Goal: Find contact information: Find contact information

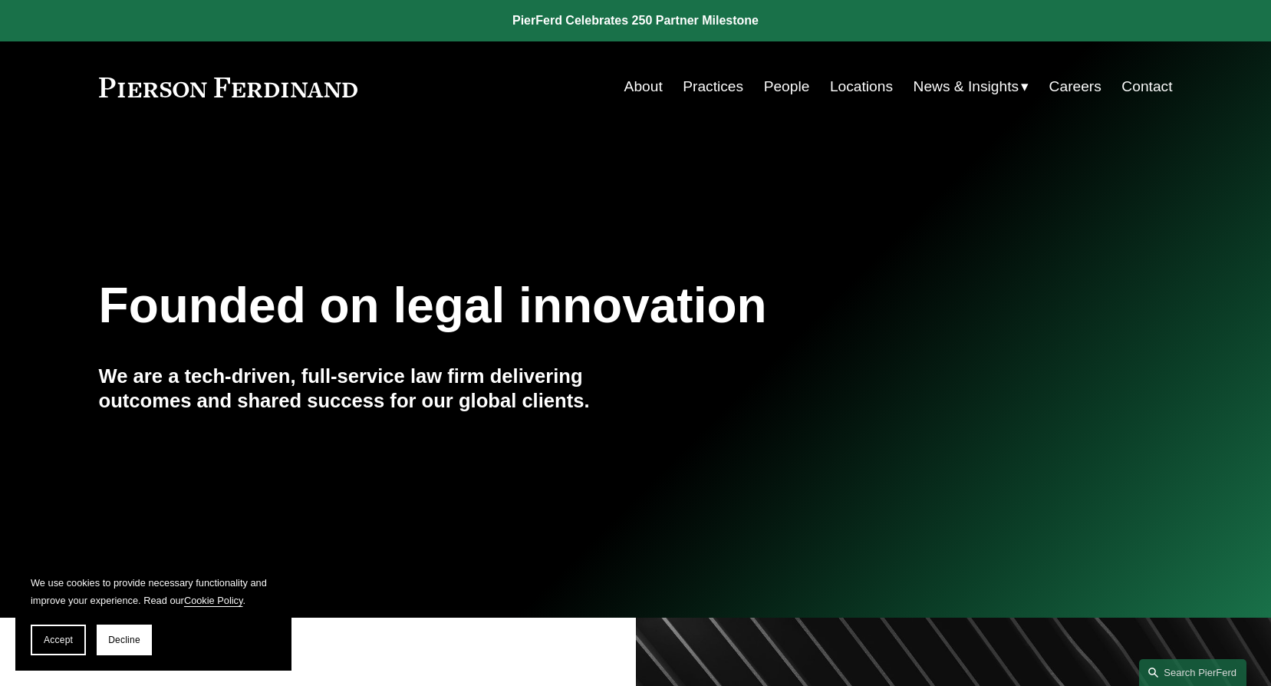
click at [1133, 78] on link "Contact" at bounding box center [1146, 86] width 51 height 29
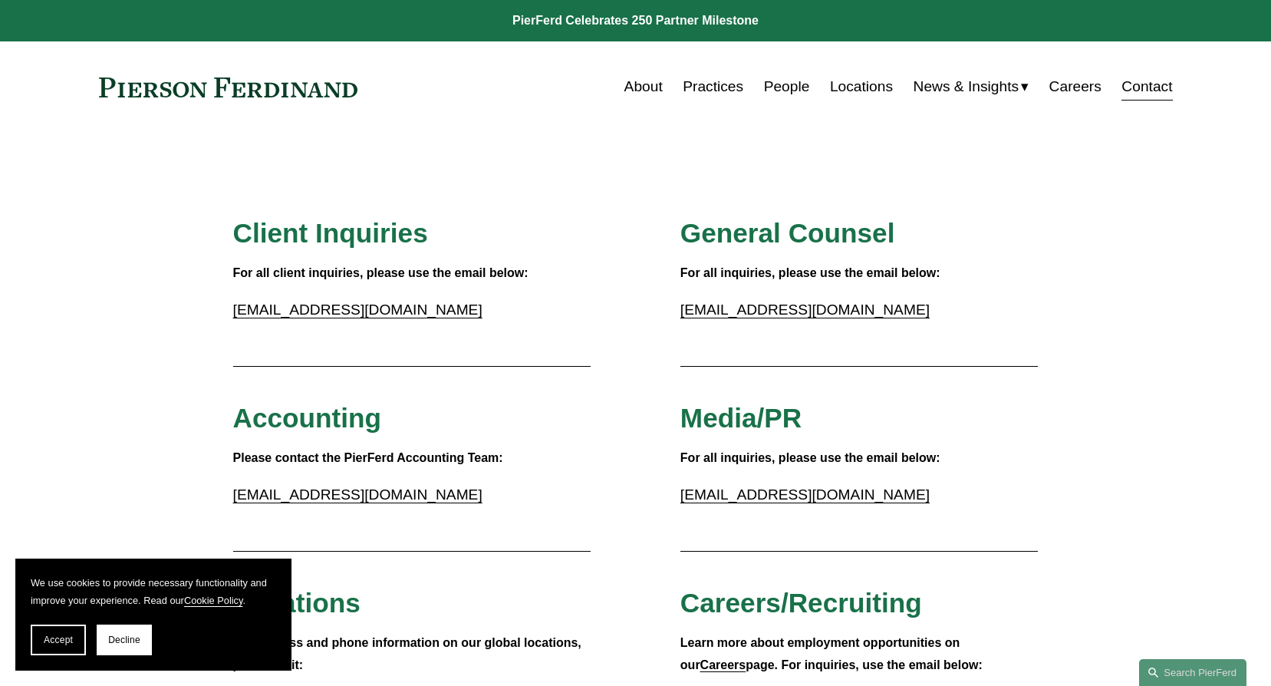
click at [772, 87] on link "People" at bounding box center [787, 86] width 46 height 29
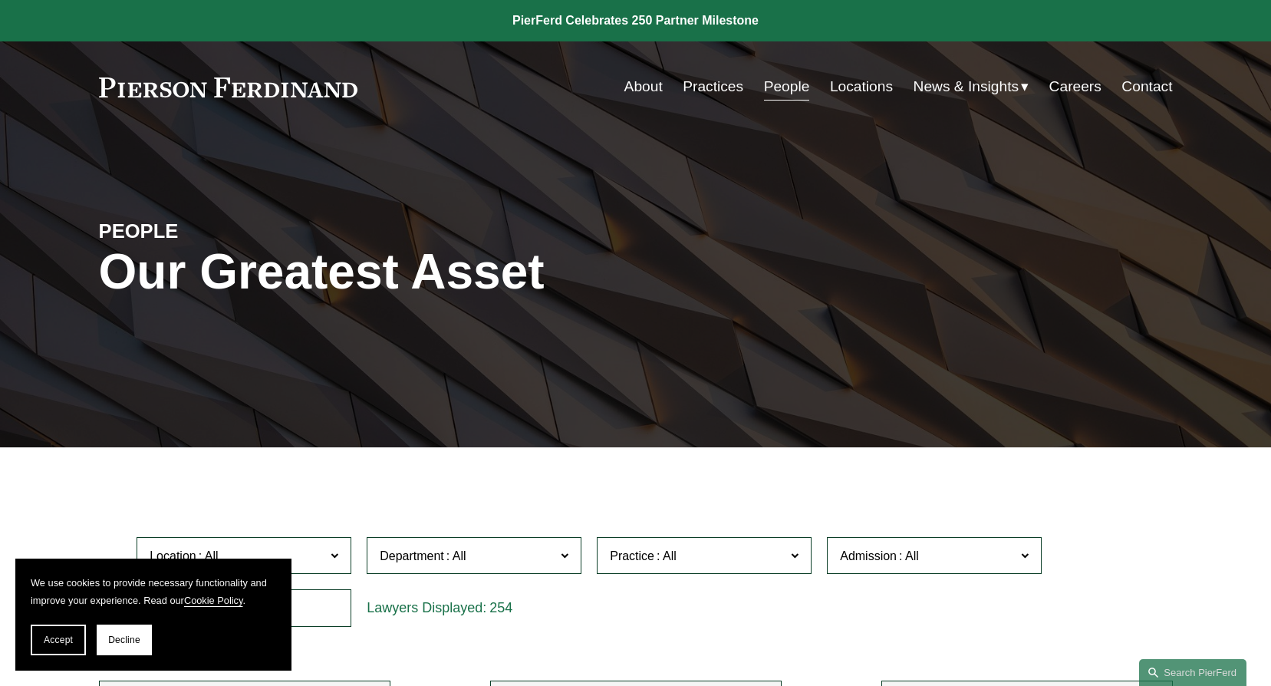
click at [115, 641] on span "Decline" at bounding box center [124, 639] width 32 height 11
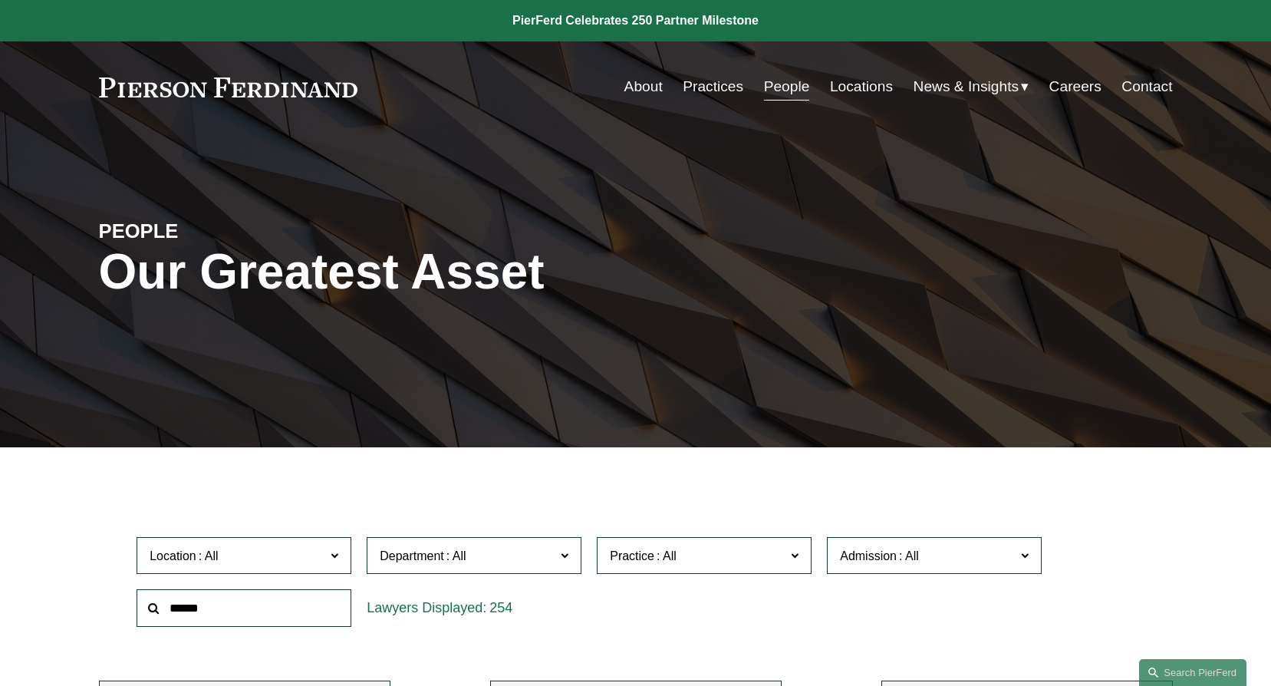
click at [238, 598] on input "text" at bounding box center [244, 608] width 215 height 38
type input "*******"
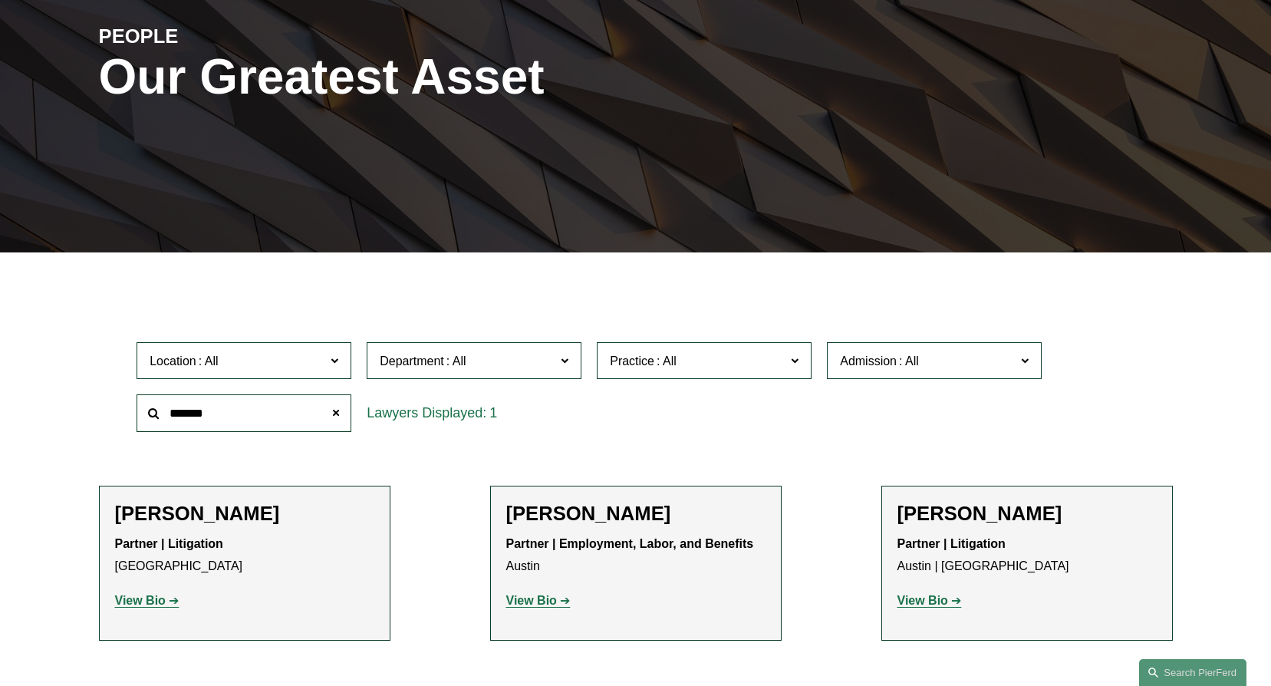
scroll to position [230, 0]
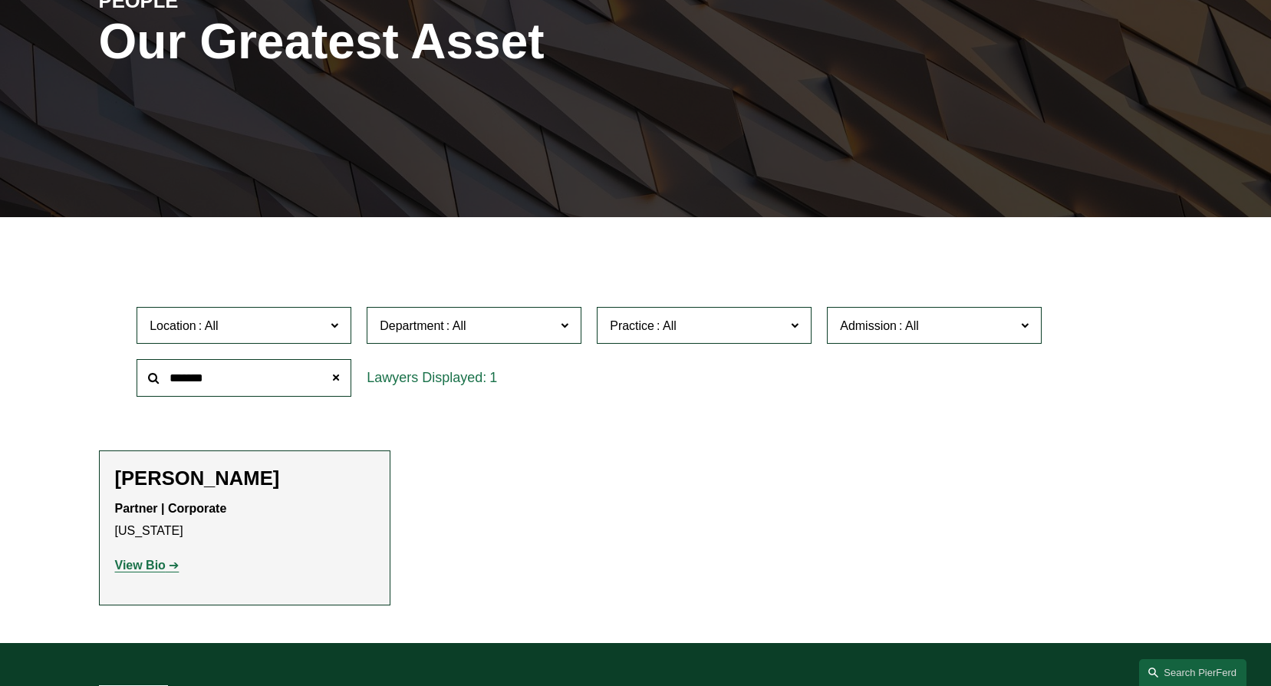
click at [165, 563] on strong "View Bio" at bounding box center [140, 564] width 51 height 13
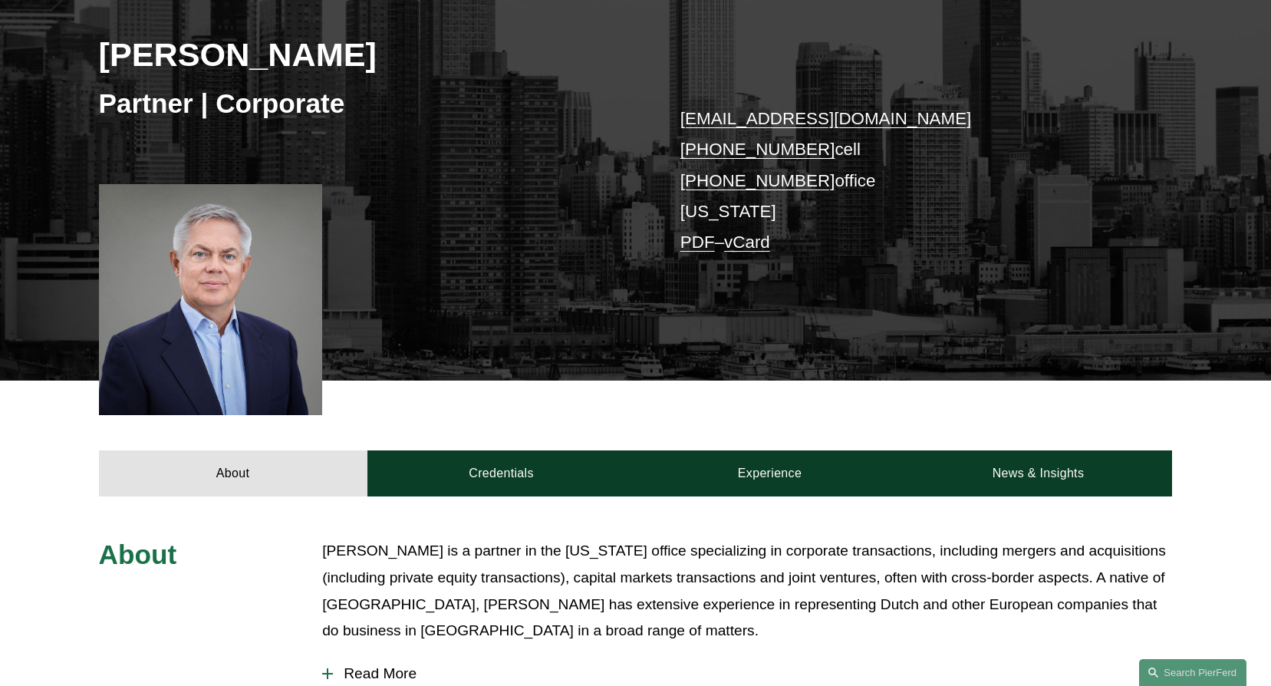
scroll to position [230, 0]
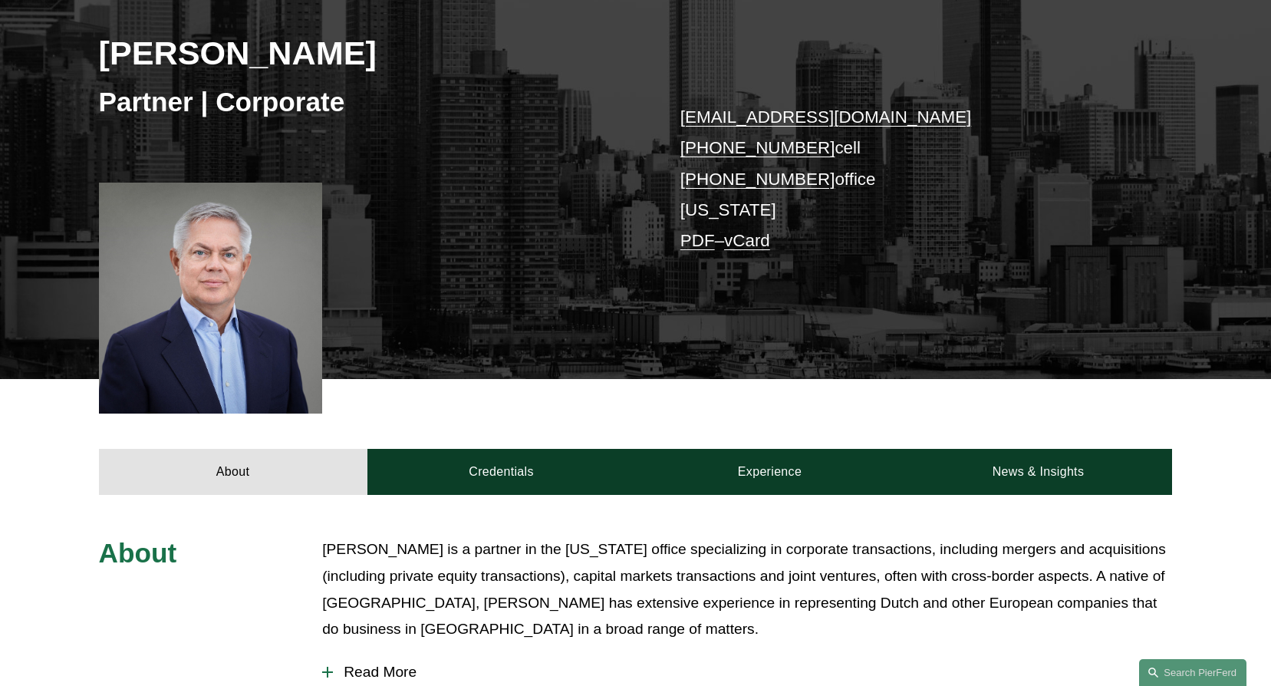
click at [703, 238] on link "PDF" at bounding box center [697, 240] width 35 height 19
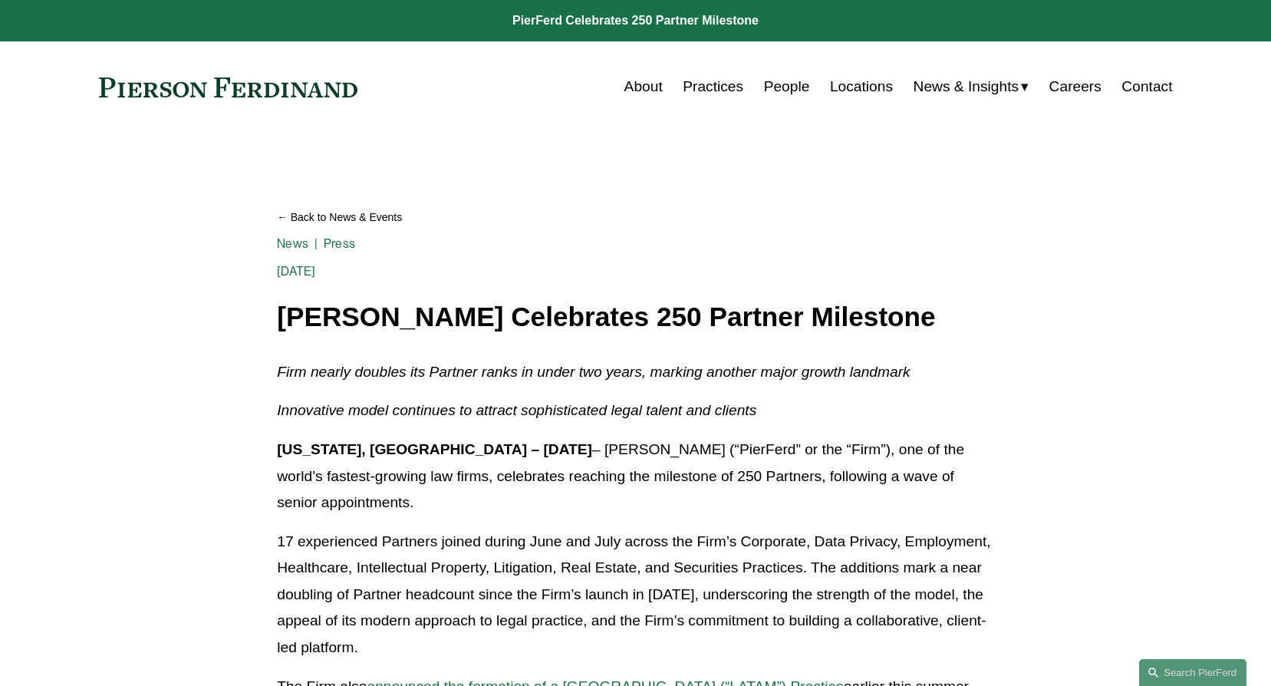
click at [1171, 89] on link "Contact" at bounding box center [1146, 86] width 51 height 29
